Goal: Communication & Community: Ask a question

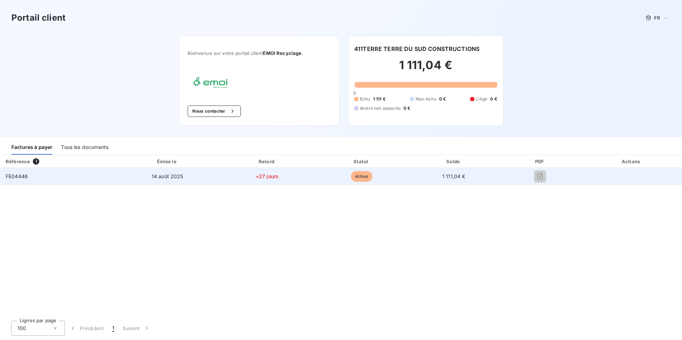
click at [26, 178] on span "FE04446" at bounding box center [17, 176] width 22 height 6
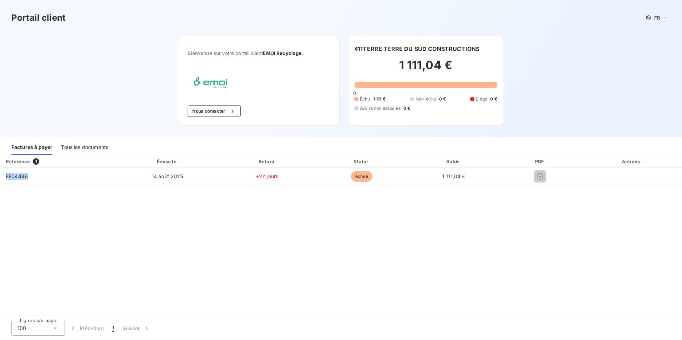
click at [88, 154] on div "Tous les documents" at bounding box center [84, 147] width 47 height 15
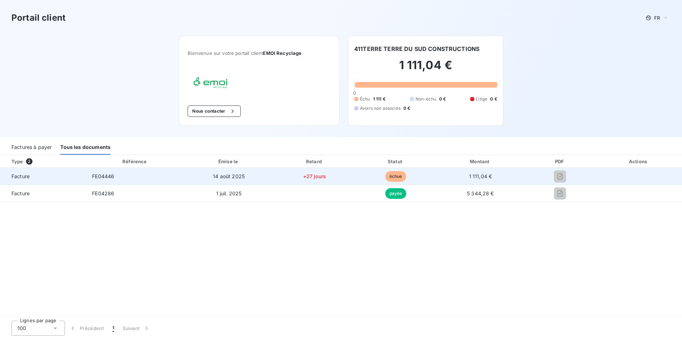
click at [392, 178] on span "échue" at bounding box center [395, 176] width 21 height 11
click at [318, 180] on td "+27 jours" at bounding box center [315, 176] width 82 height 17
drag, startPoint x: 318, startPoint y: 180, endPoint x: 259, endPoint y: 181, distance: 59.2
click at [259, 181] on td "14 août 2025" at bounding box center [228, 176] width 89 height 17
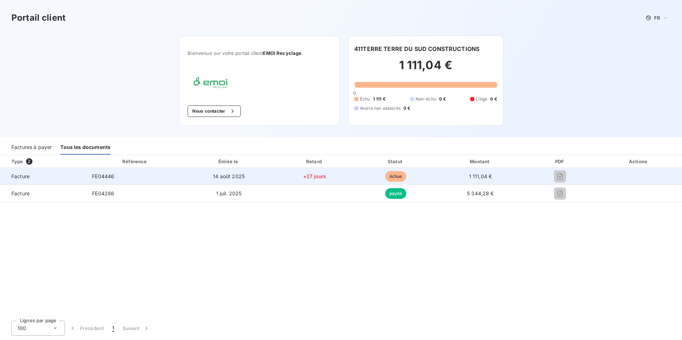
click at [535, 177] on div at bounding box center [560, 176] width 59 height 11
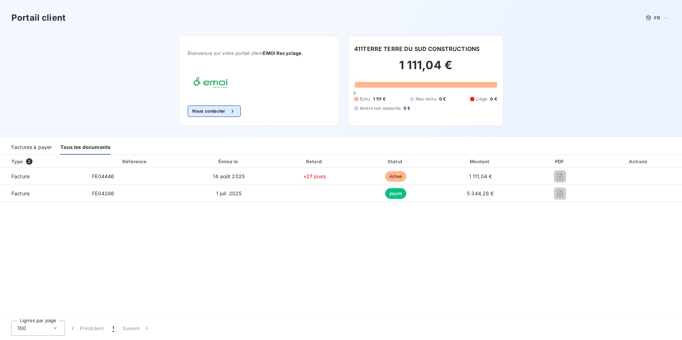
click at [196, 113] on button "Nous contacter" at bounding box center [214, 111] width 53 height 11
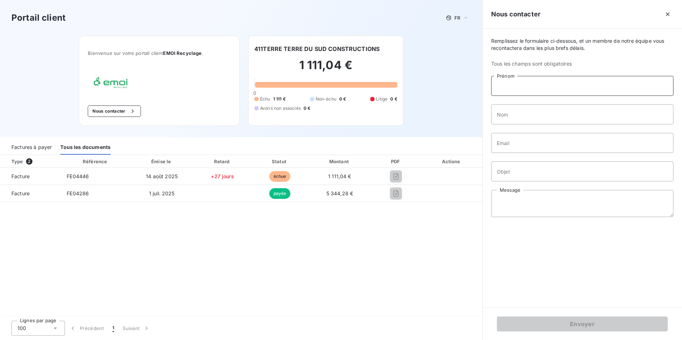
click at [530, 91] on input "Prénom" at bounding box center [582, 86] width 182 height 20
type input "[PERSON_NAME]"
type input "GIRONCEL"
type input "[EMAIL_ADDRESS][DOMAIN_NAME]"
click at [521, 174] on input "Objet" at bounding box center [582, 172] width 182 height 20
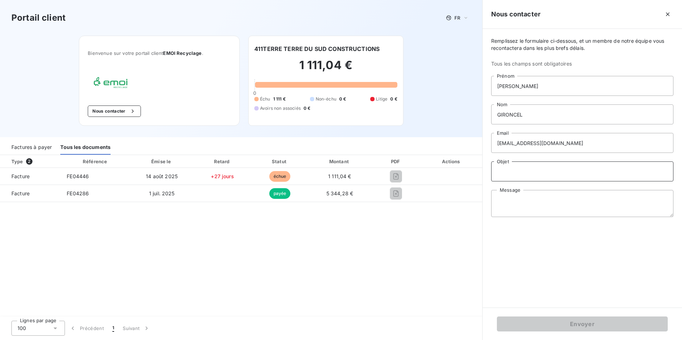
click at [517, 169] on input "Objet" at bounding box center [582, 172] width 182 height 20
click at [559, 172] on input "FACTURE ECHUE" at bounding box center [582, 172] width 182 height 20
type input "FACTURE ECHUE"
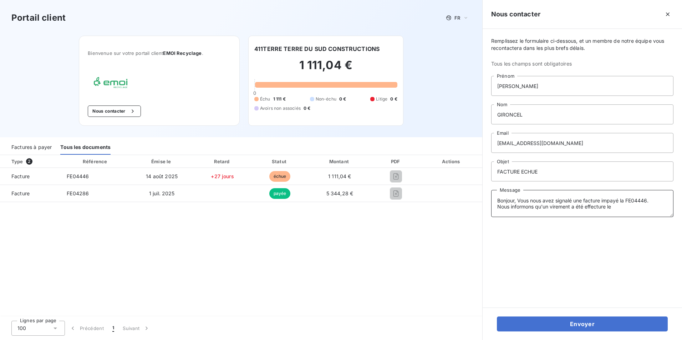
click at [620, 209] on textarea "Bonjour, Vous nous avez signalé une facture impayé la FE04446. Nous informons q…" at bounding box center [582, 203] width 182 height 27
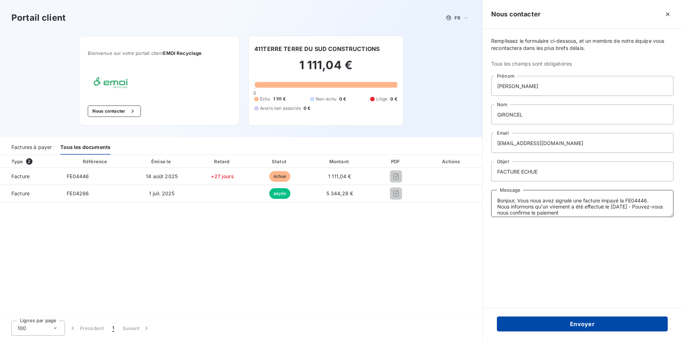
type textarea "Bonjour, Vous nous avez signalé une facture impayé la FE04446. Nous informons q…"
click at [587, 329] on button "Envoyer" at bounding box center [582, 324] width 171 height 15
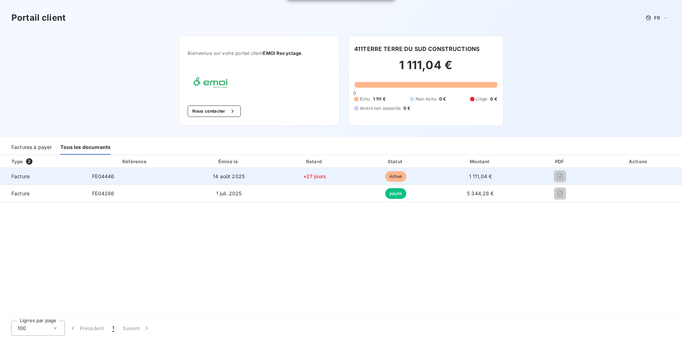
drag, startPoint x: 583, startPoint y: 180, endPoint x: 492, endPoint y: 184, distance: 91.3
click at [570, 183] on td at bounding box center [560, 176] width 70 height 17
click at [387, 181] on span "échue" at bounding box center [395, 176] width 21 height 11
